Goal: Use online tool/utility

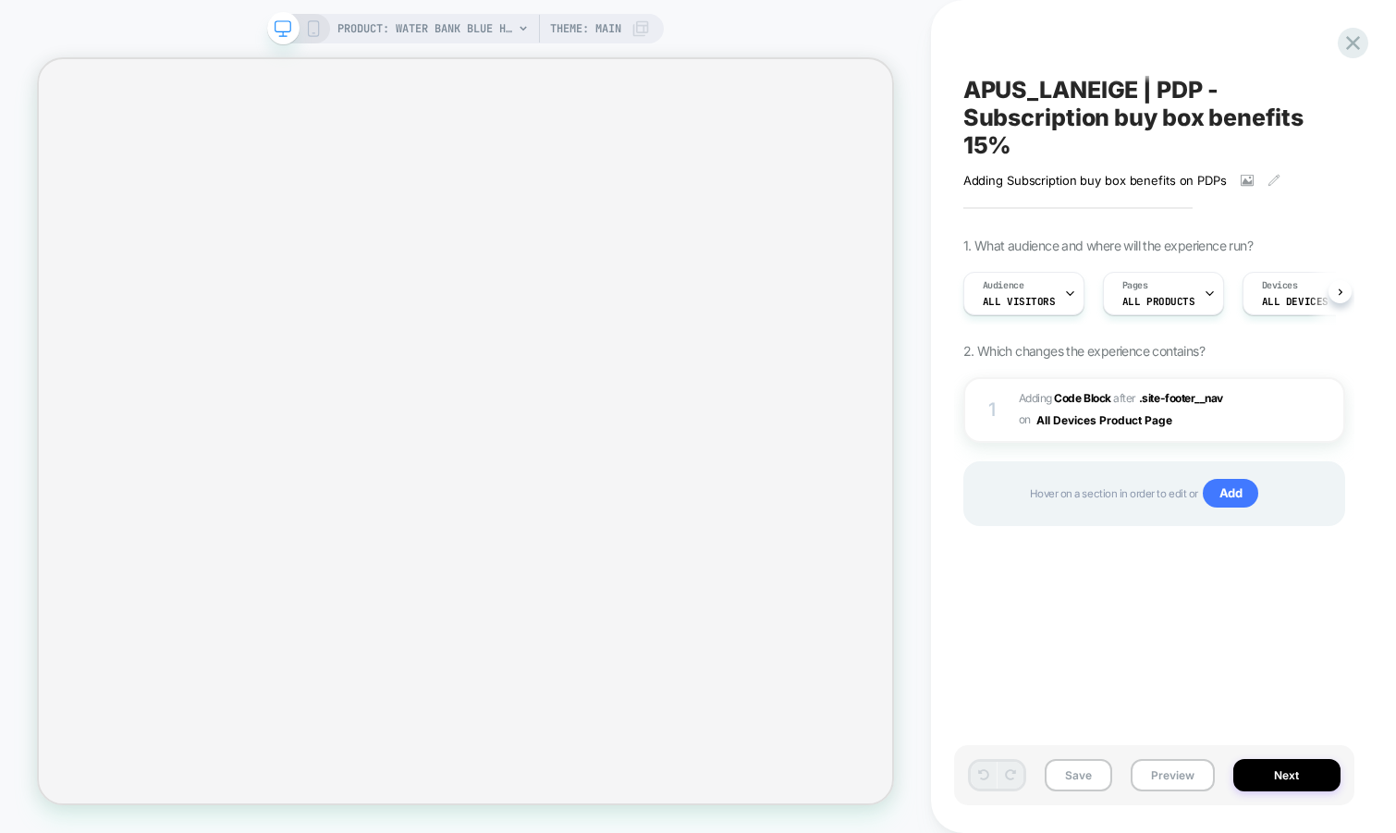
scroll to position [0, 1]
click at [1167, 787] on button "Preview" at bounding box center [1172, 775] width 84 height 32
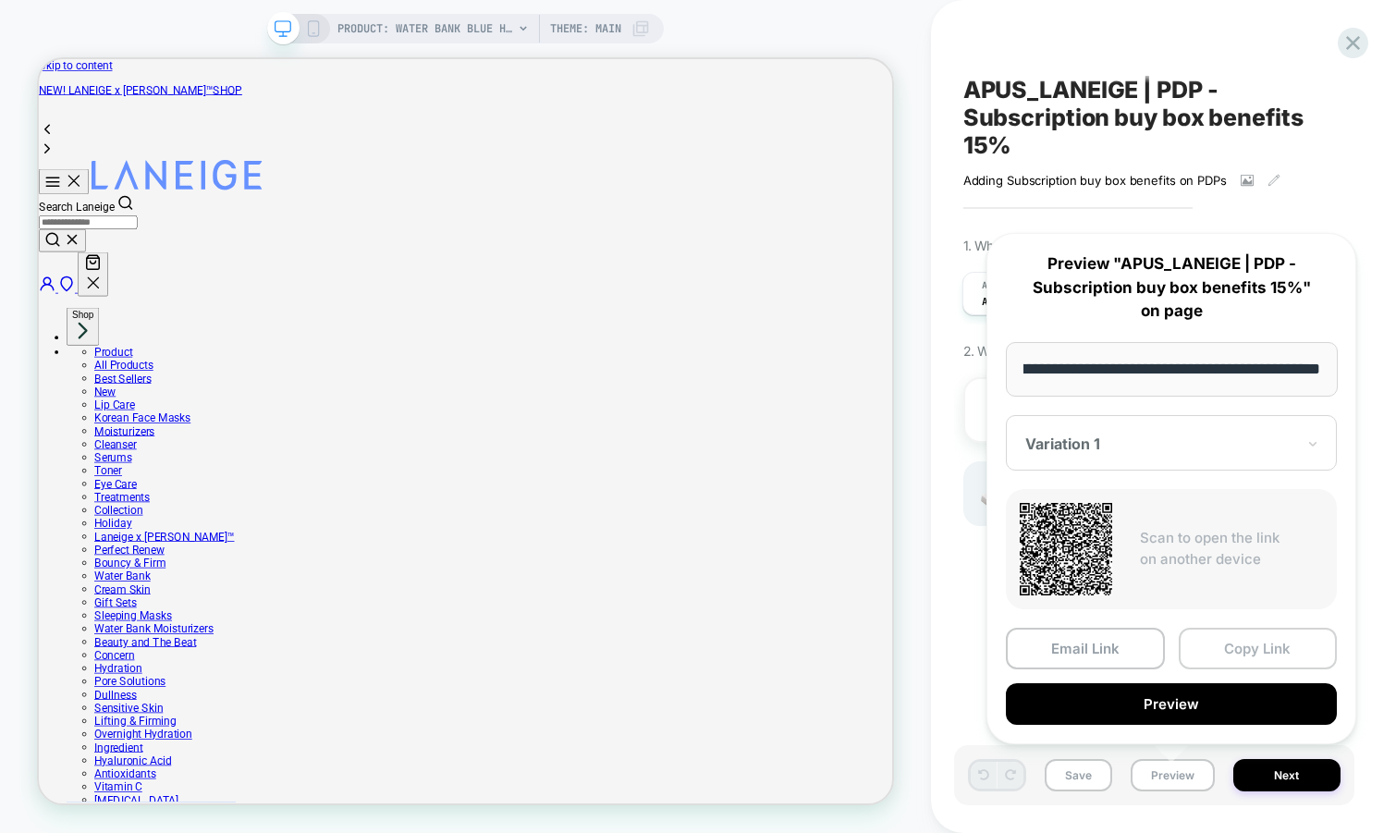
scroll to position [0, 0]
click at [1235, 654] on button "Copy Link" at bounding box center [1257, 649] width 159 height 42
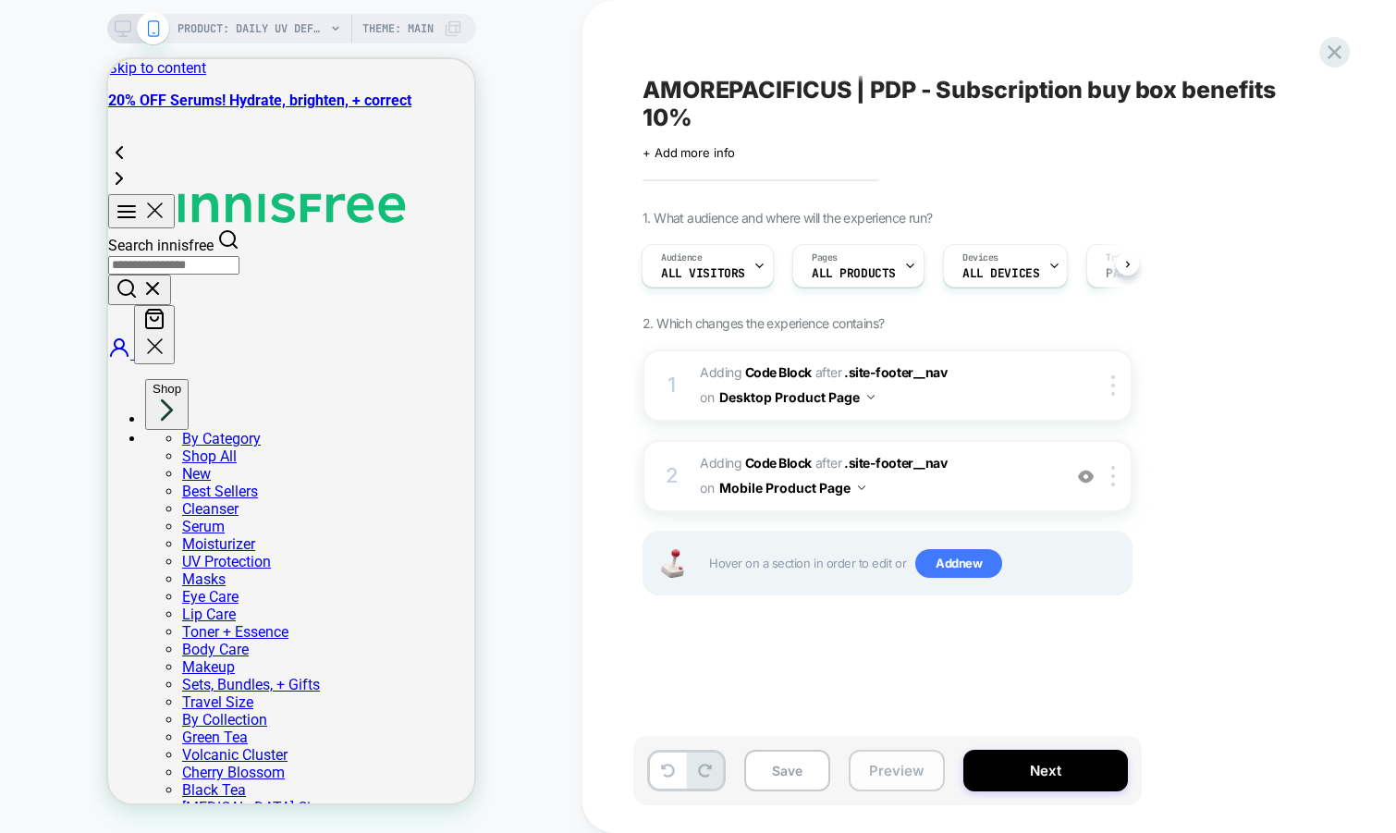
click at [899, 775] on button "Preview" at bounding box center [897, 771] width 96 height 42
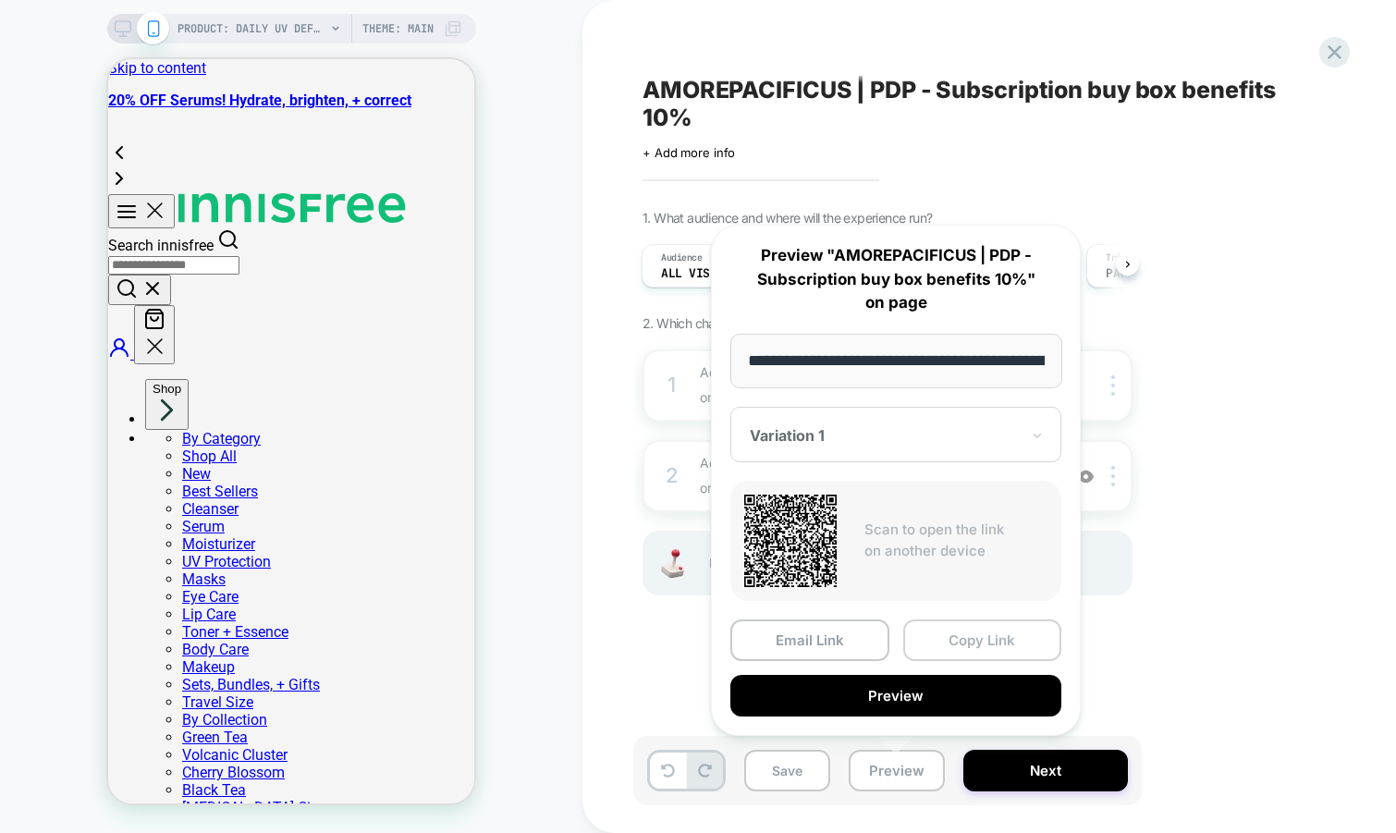
click at [950, 636] on button "Copy Link" at bounding box center [982, 640] width 159 height 42
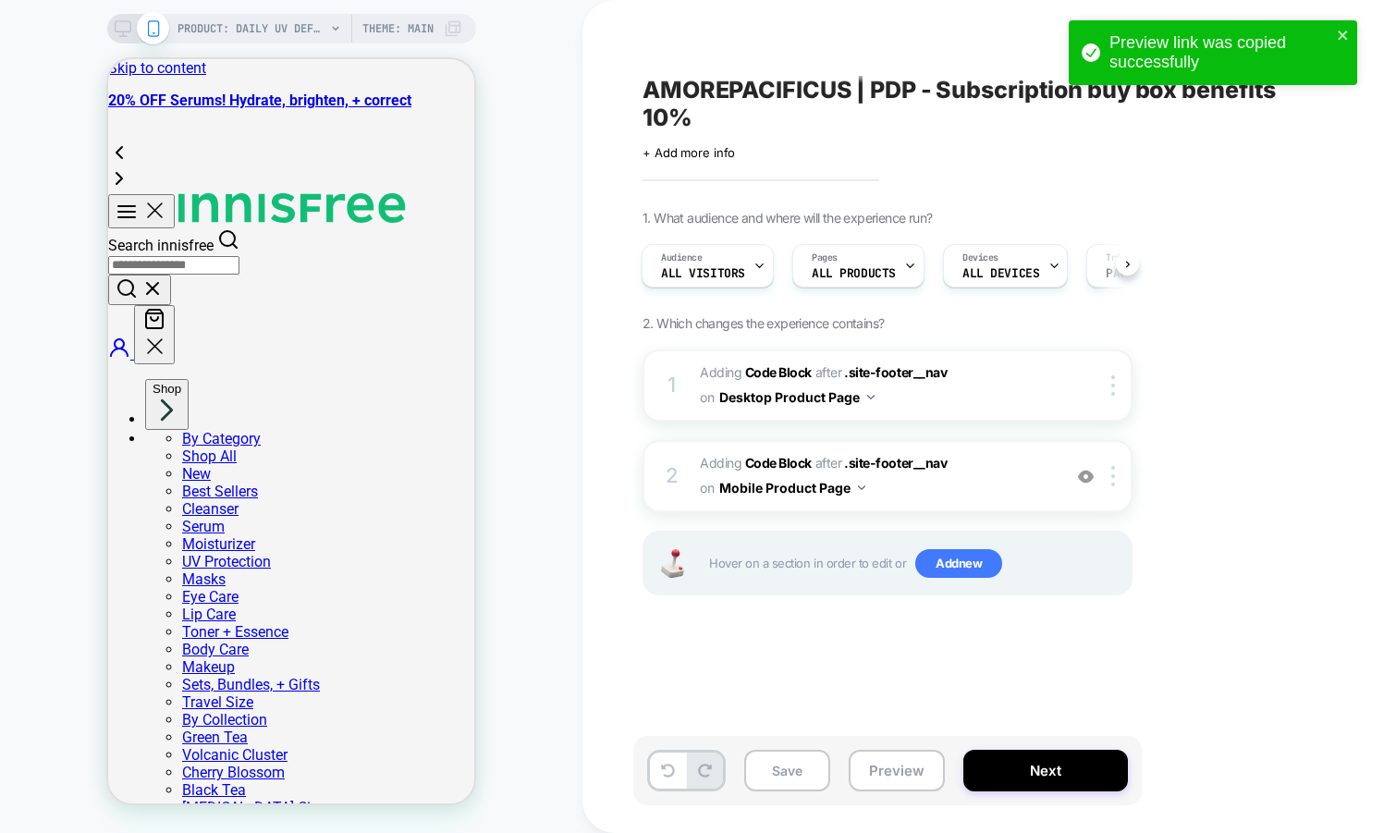
scroll to position [0, 3]
